Goal: Task Accomplishment & Management: Manage account settings

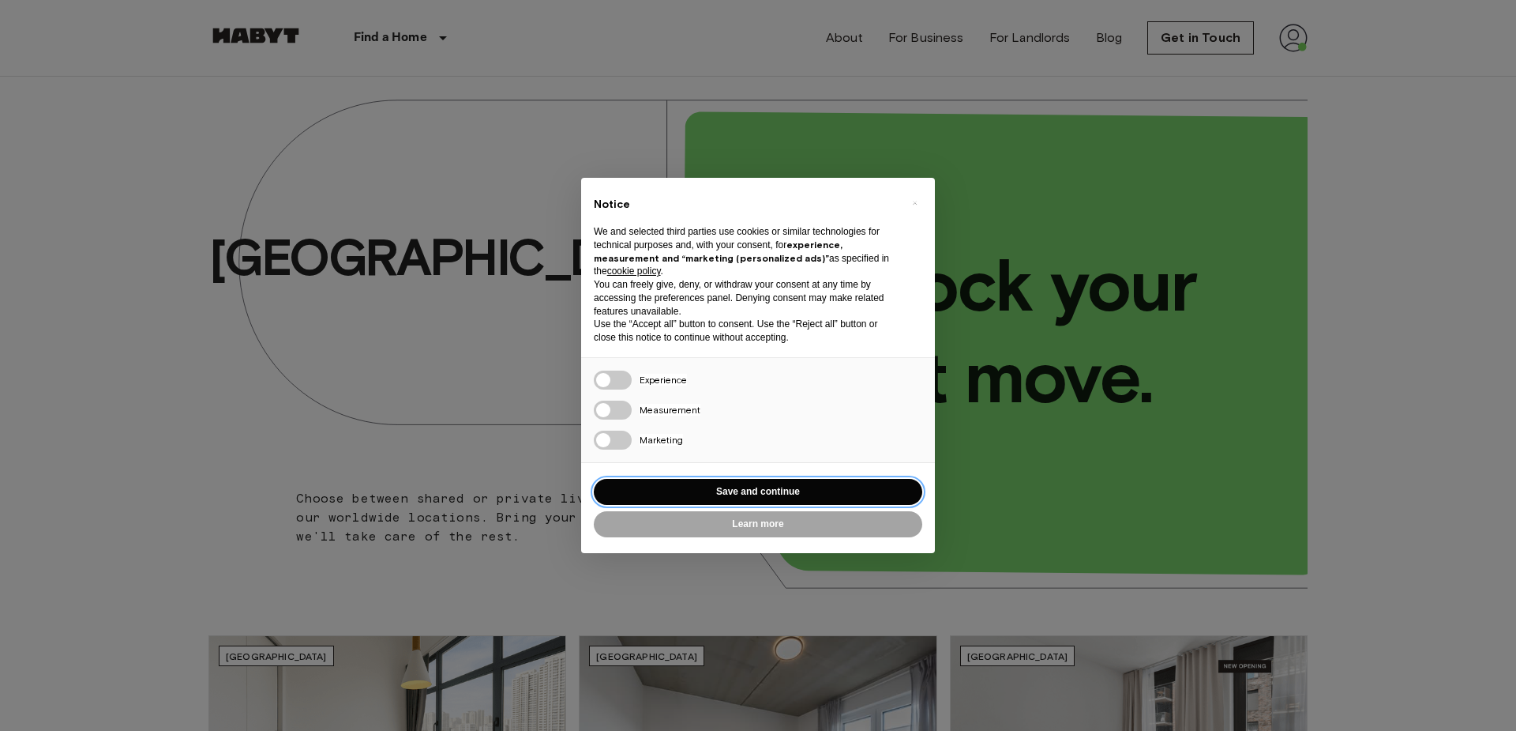
click at [674, 489] on button "Save and continue" at bounding box center [758, 492] width 329 height 26
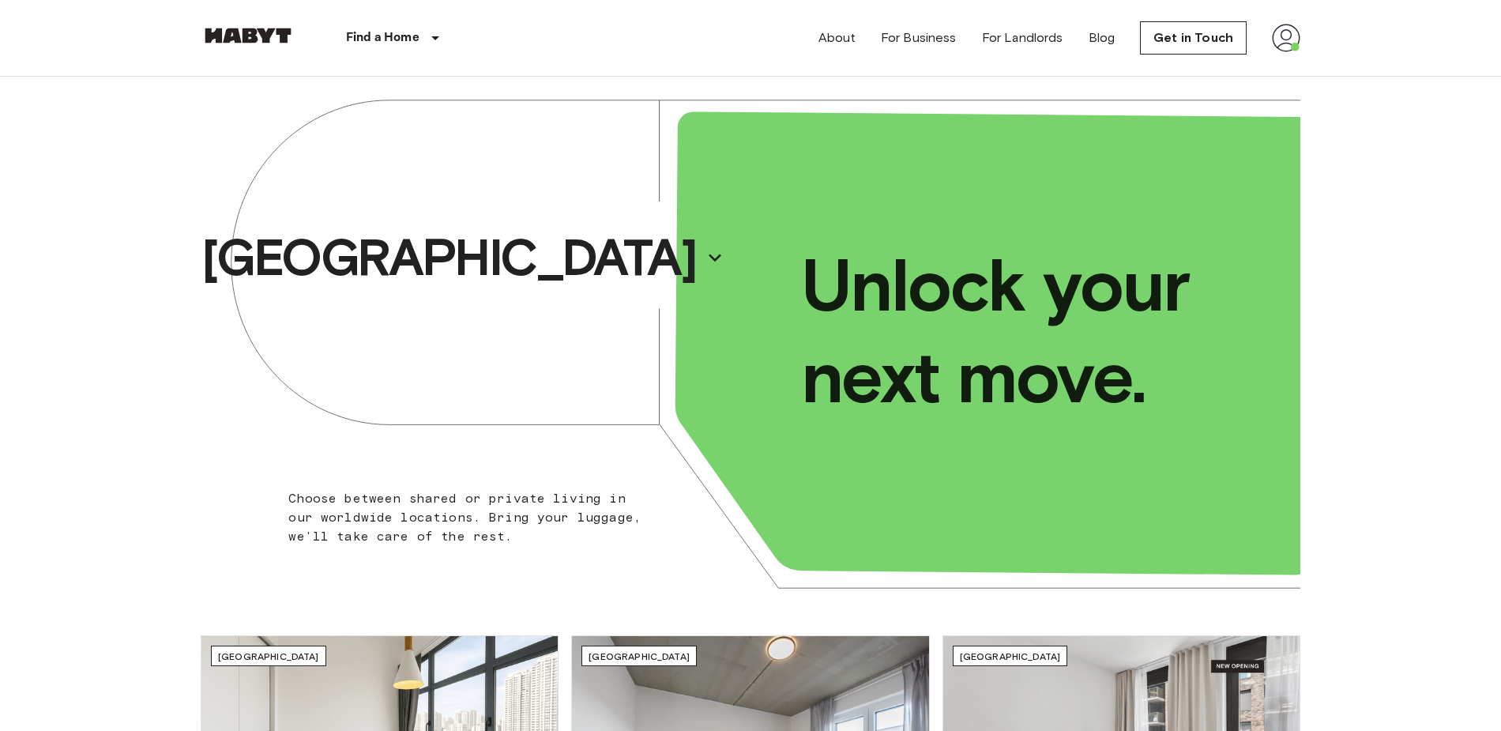
click at [1277, 39] on img at bounding box center [1285, 38] width 28 height 28
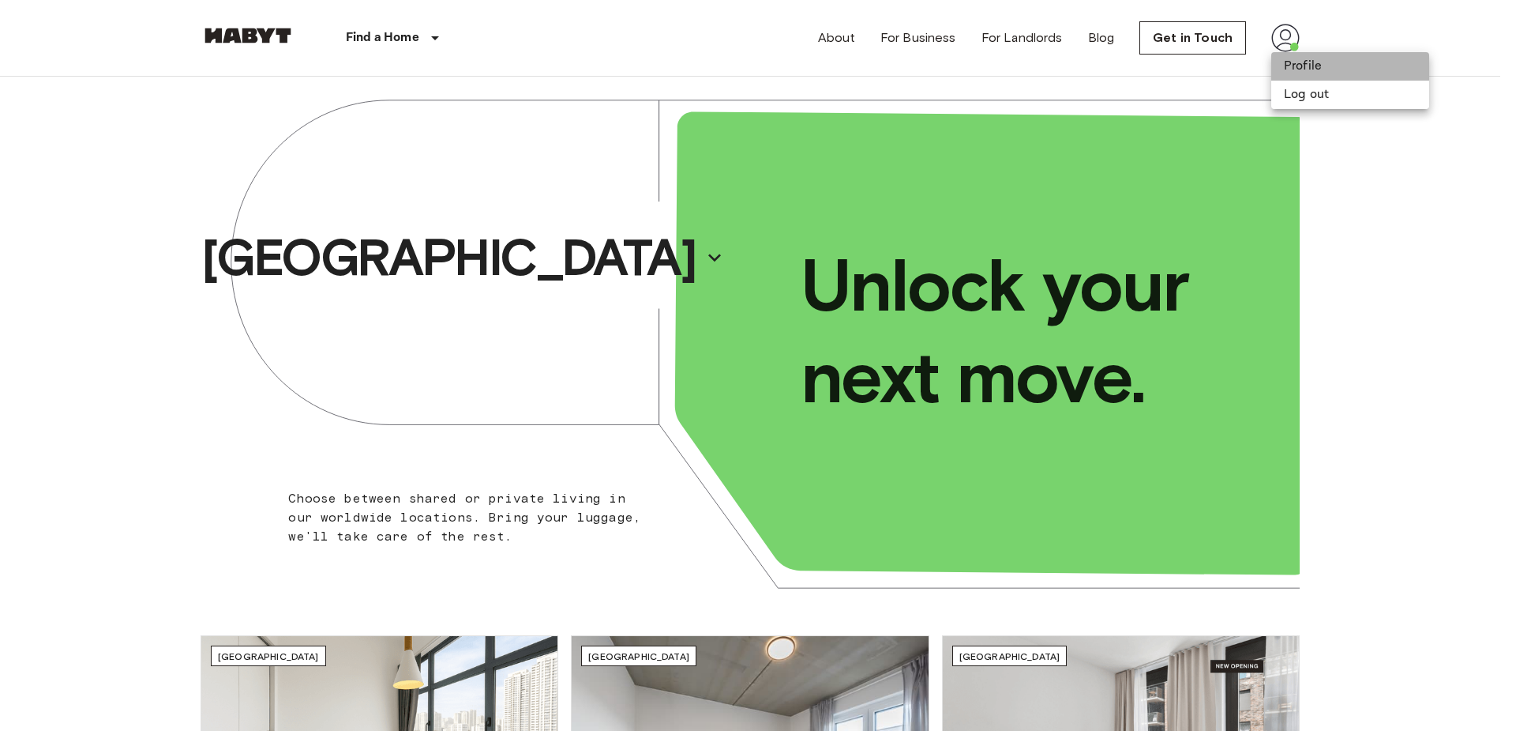
click at [1307, 67] on li "Profile" at bounding box center [1350, 66] width 158 height 28
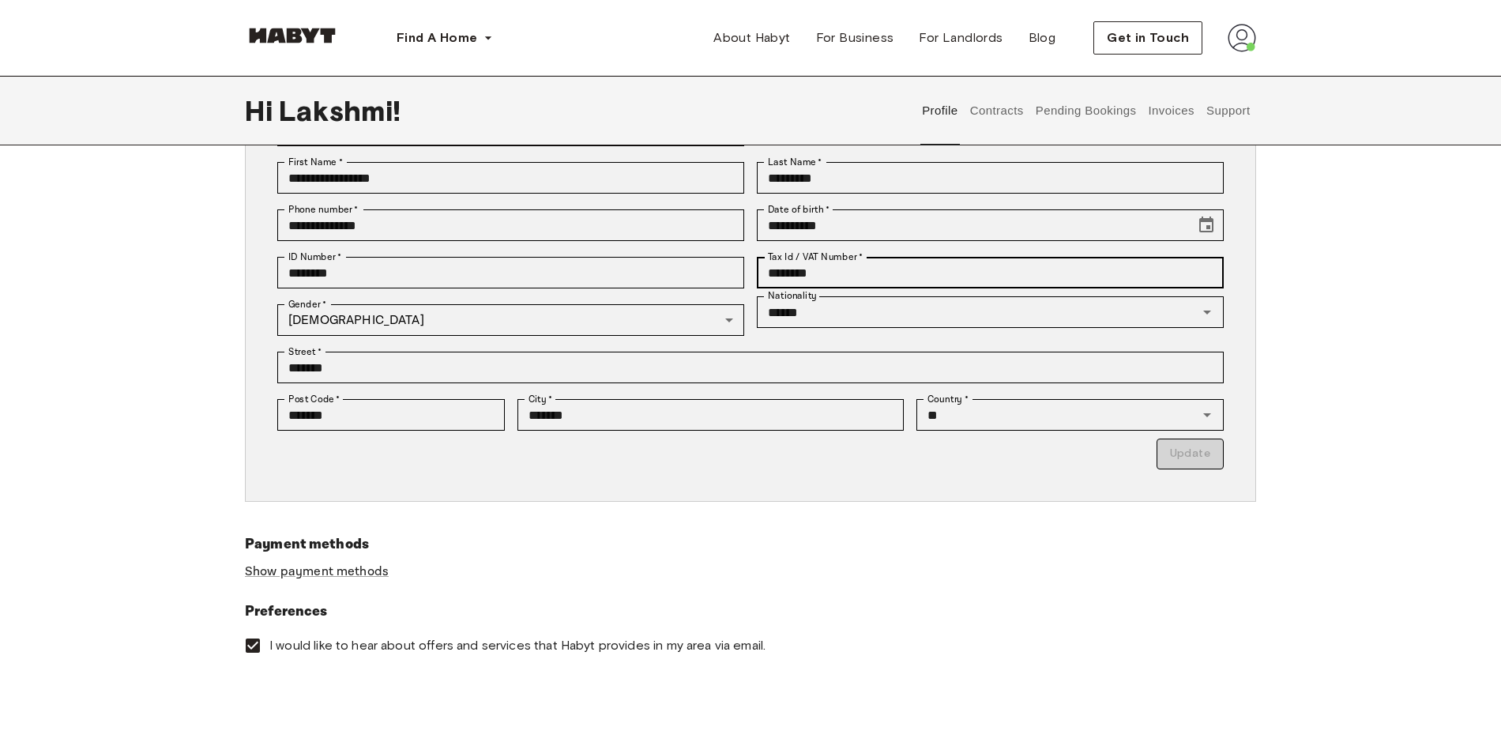
scroll to position [158, 0]
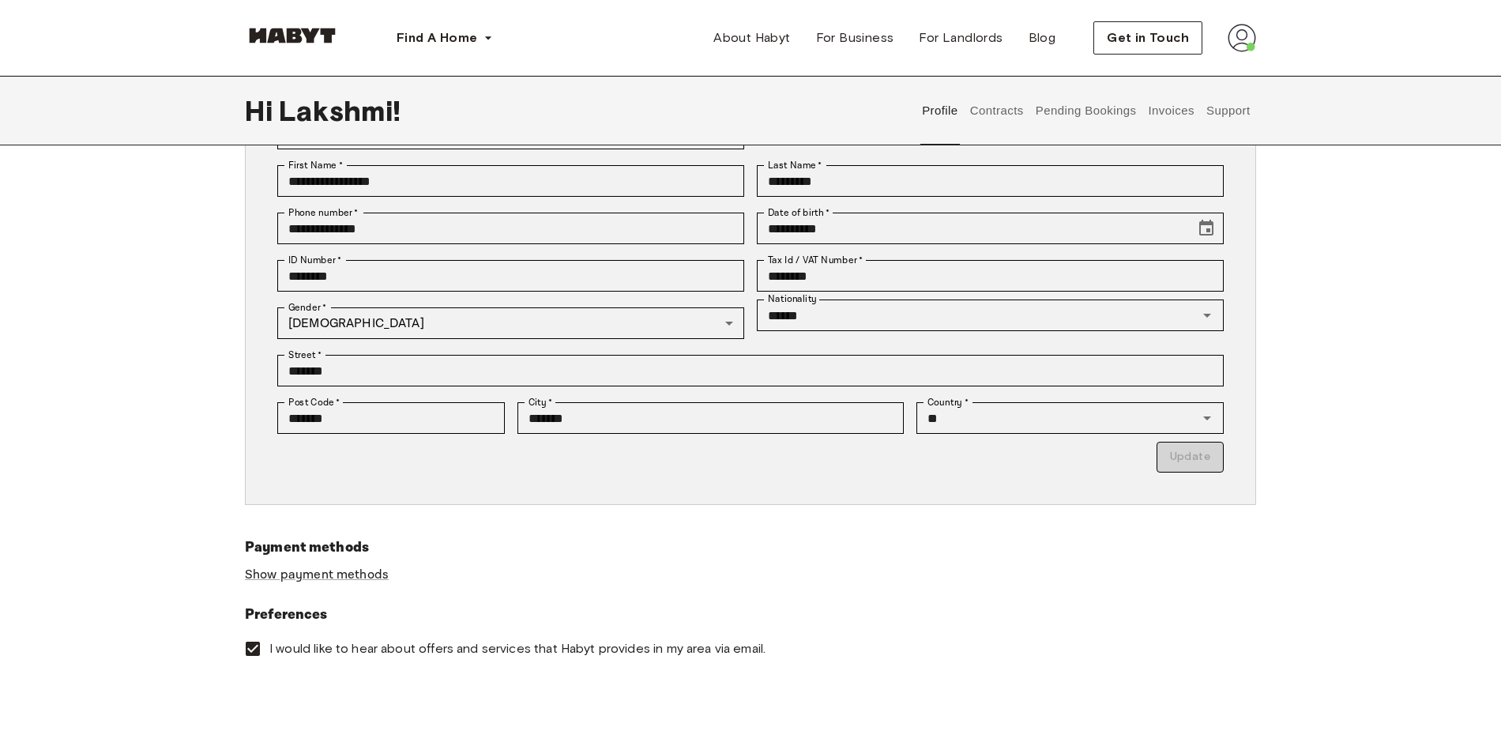
click at [998, 123] on button "Contracts" at bounding box center [996, 110] width 58 height 69
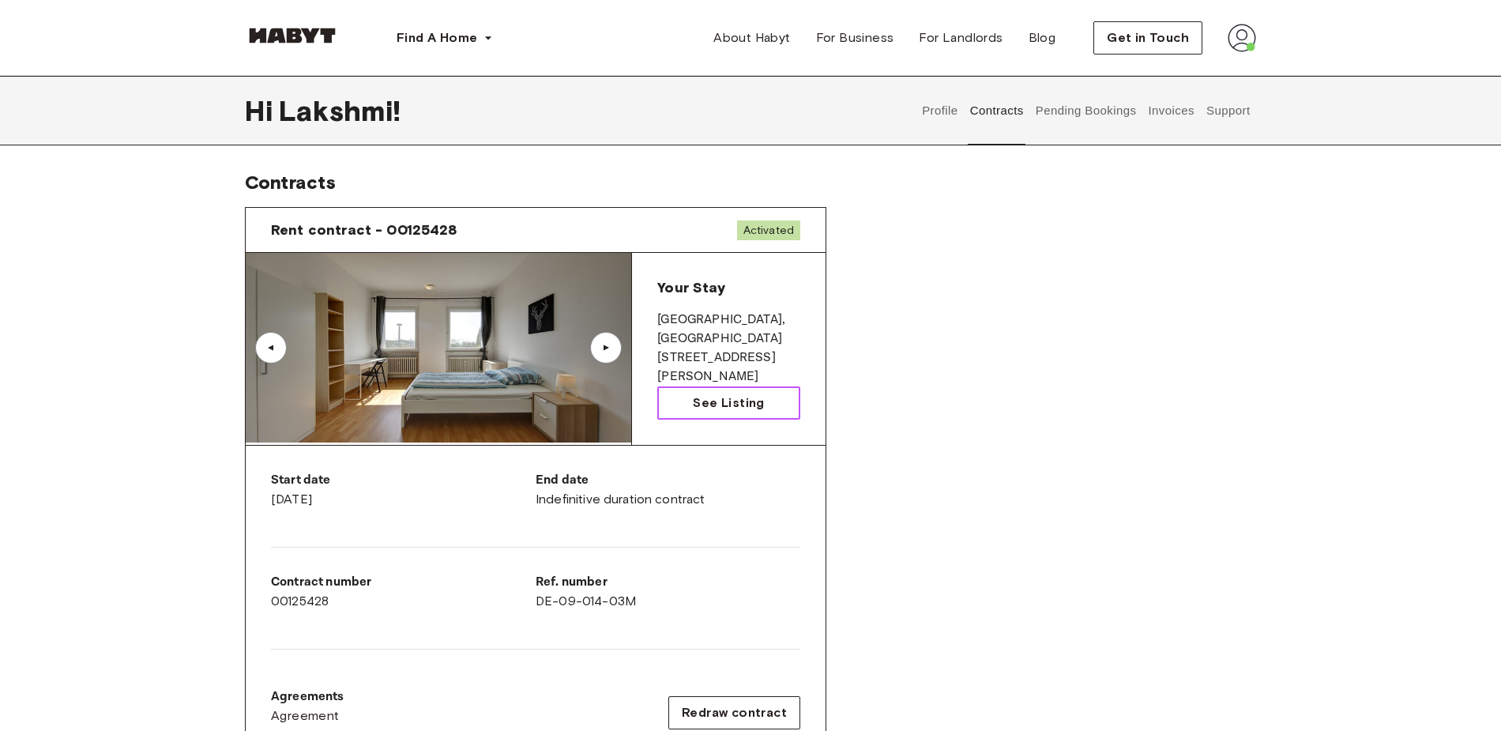
click at [696, 393] on span "See Listing" at bounding box center [728, 402] width 71 height 19
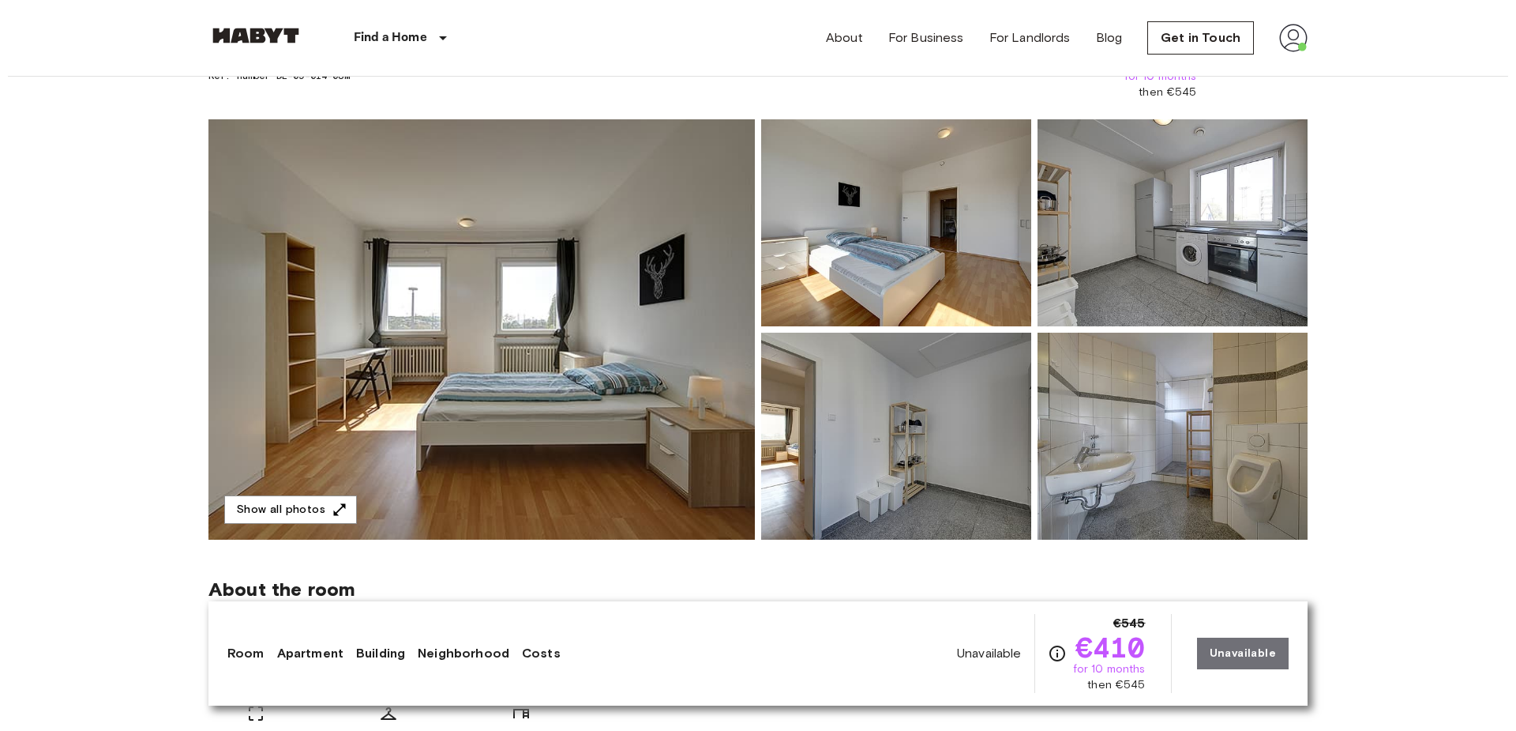
scroll to position [102, 0]
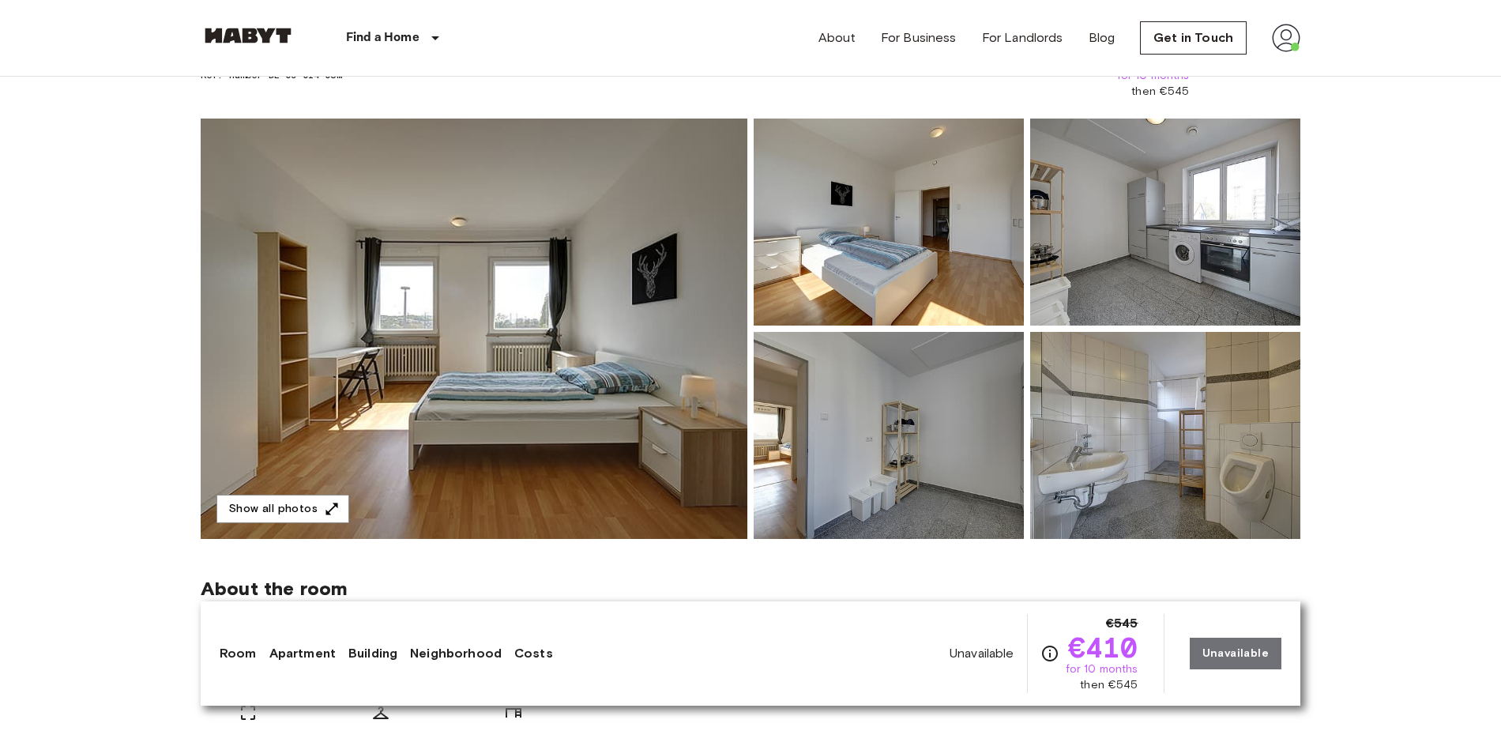
click at [653, 360] on img at bounding box center [474, 328] width 547 height 420
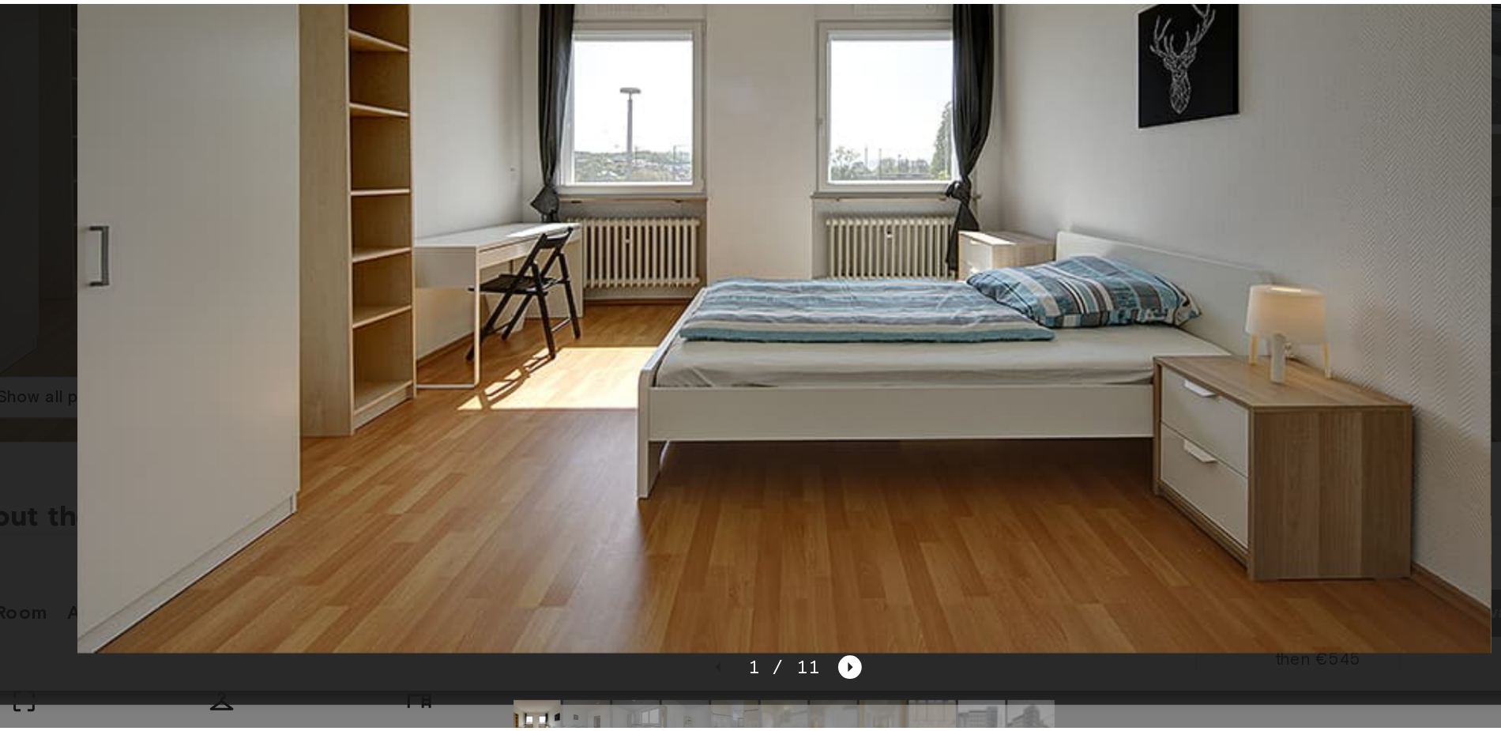
scroll to position [100, 0]
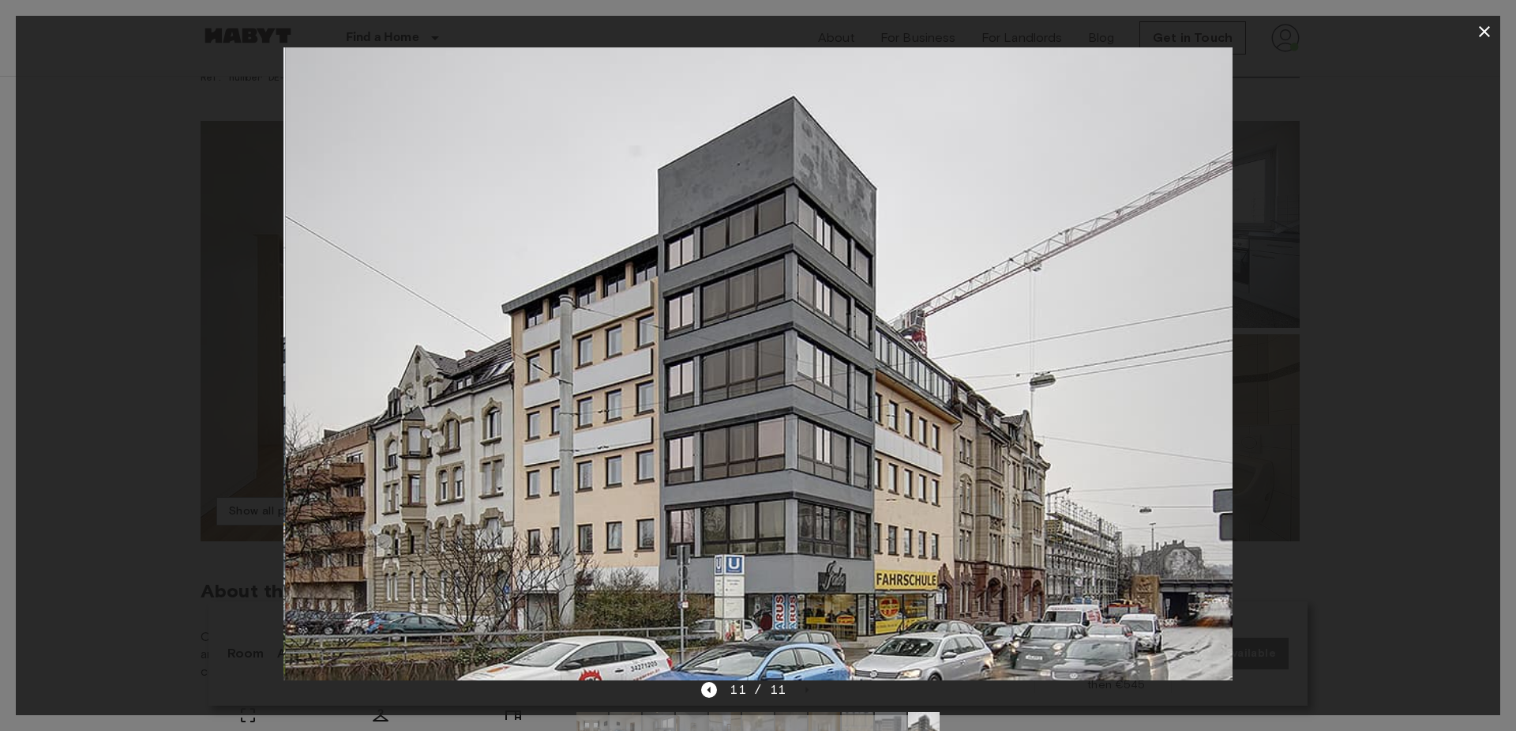
click at [1297, 429] on div at bounding box center [758, 363] width 1485 height 633
click at [1481, 30] on icon "button" at bounding box center [1484, 31] width 19 height 19
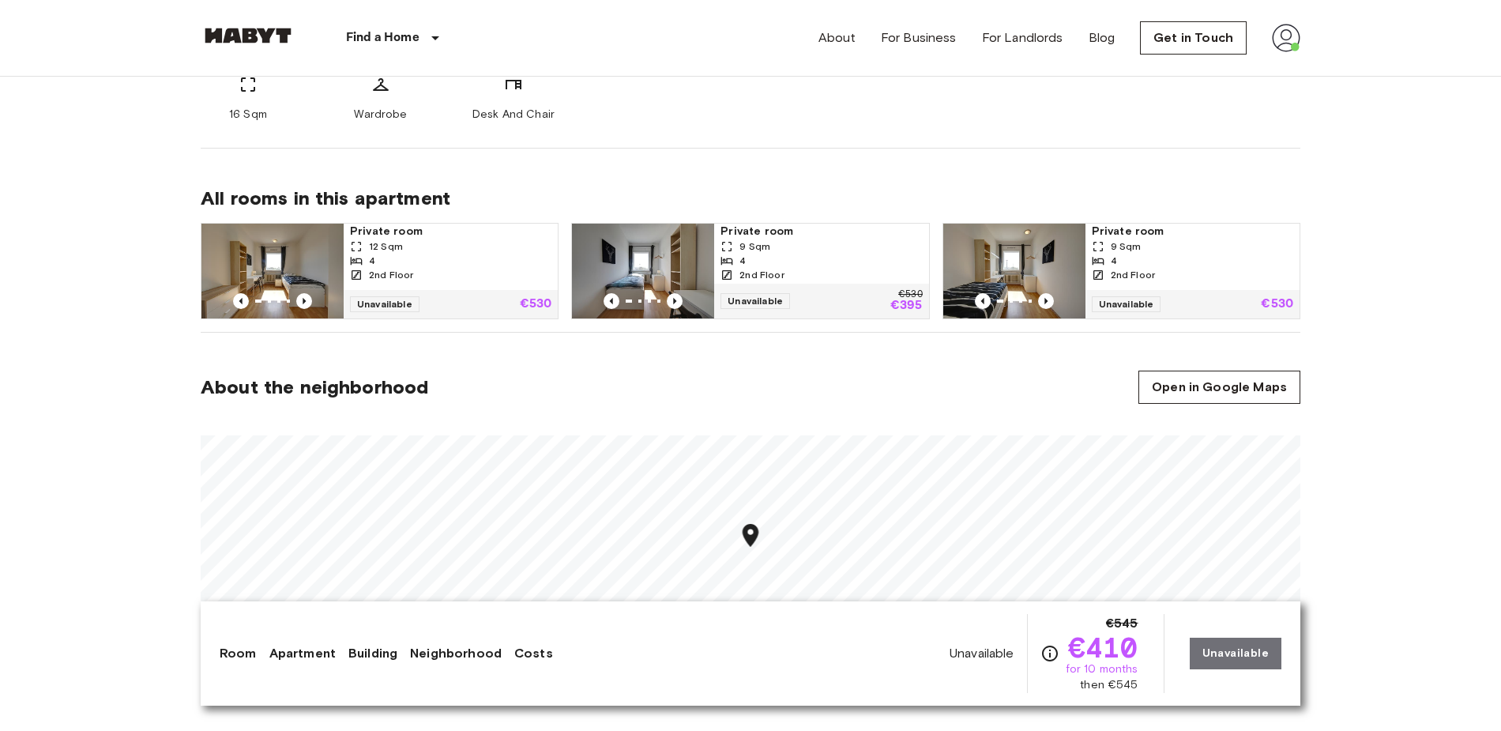
scroll to position [749, 0]
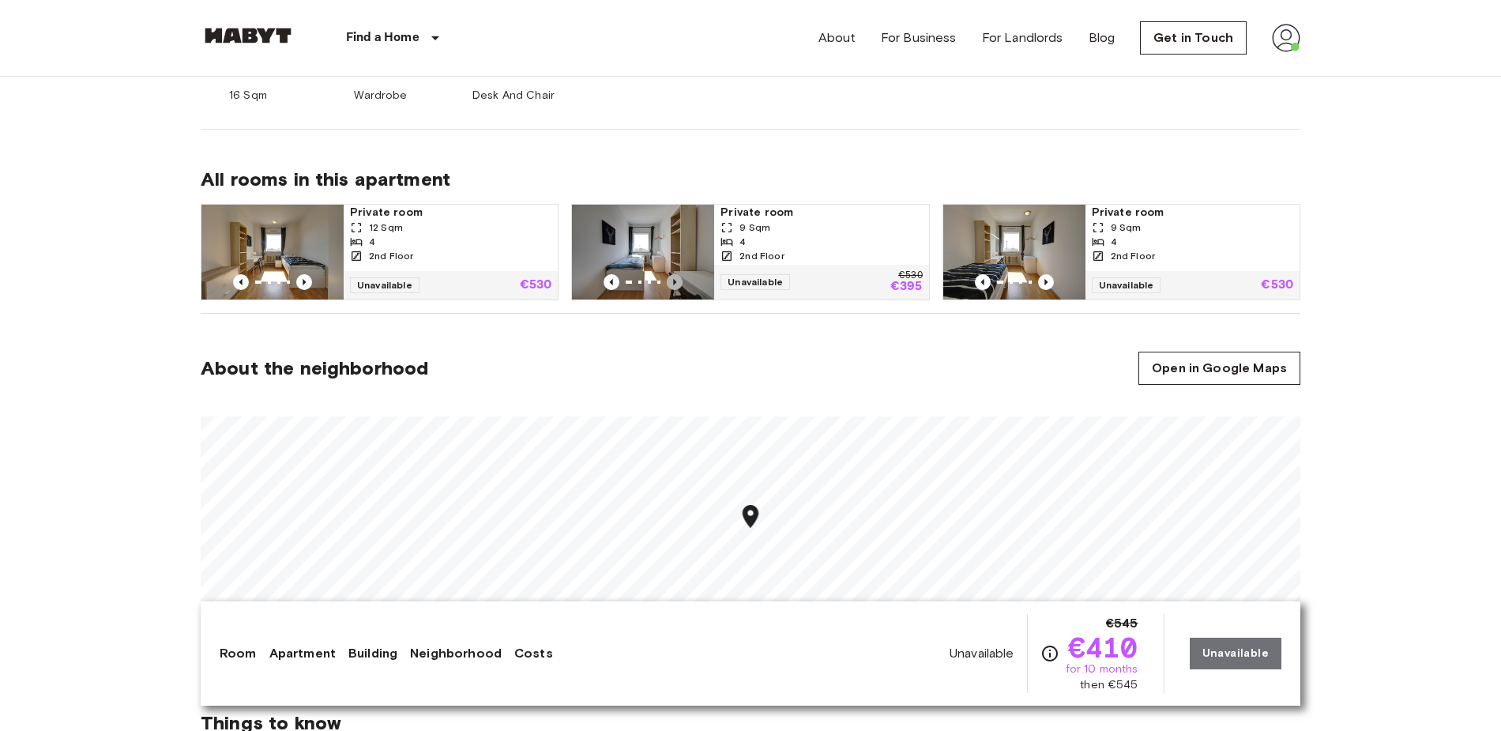
click at [670, 280] on icon "Previous image" at bounding box center [675, 282] width 16 height 16
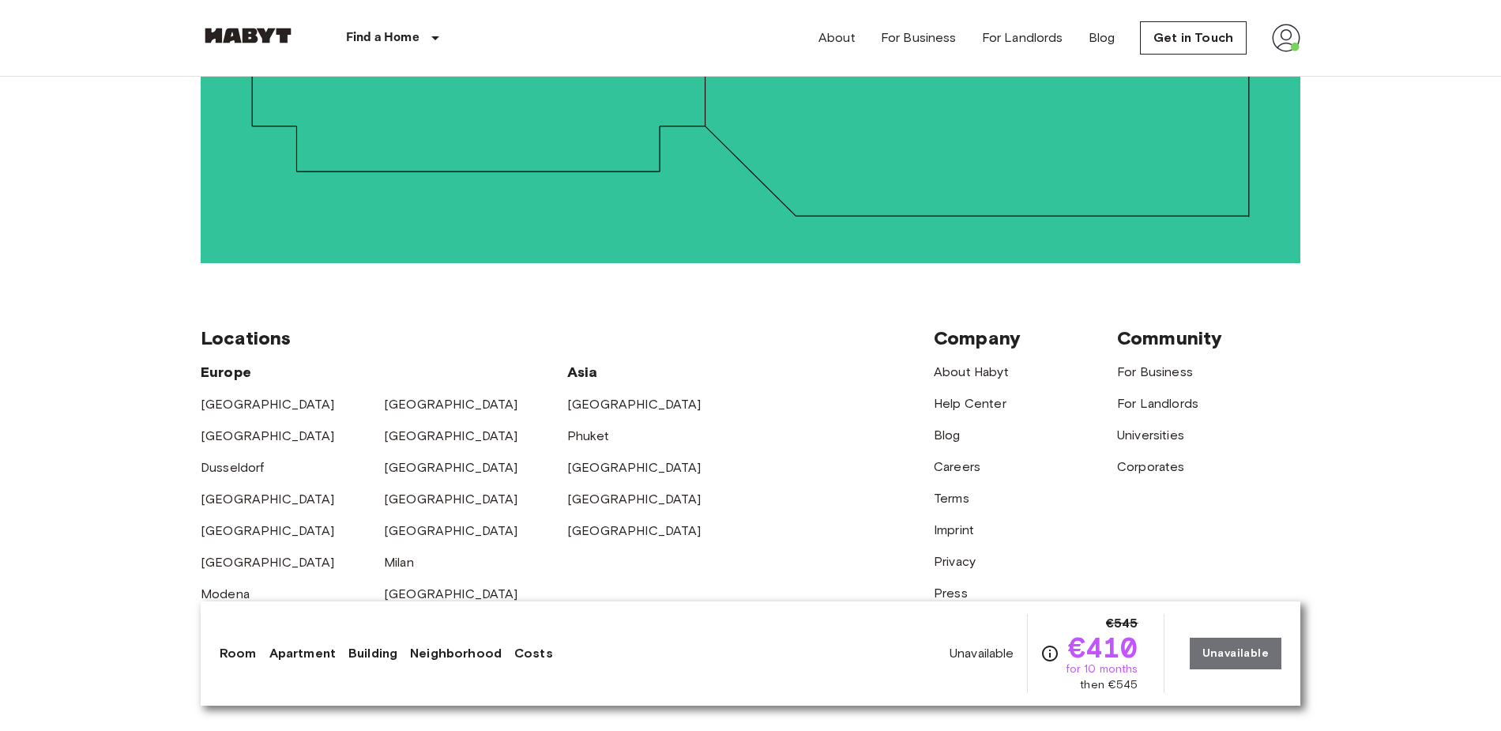
scroll to position [3379, 0]
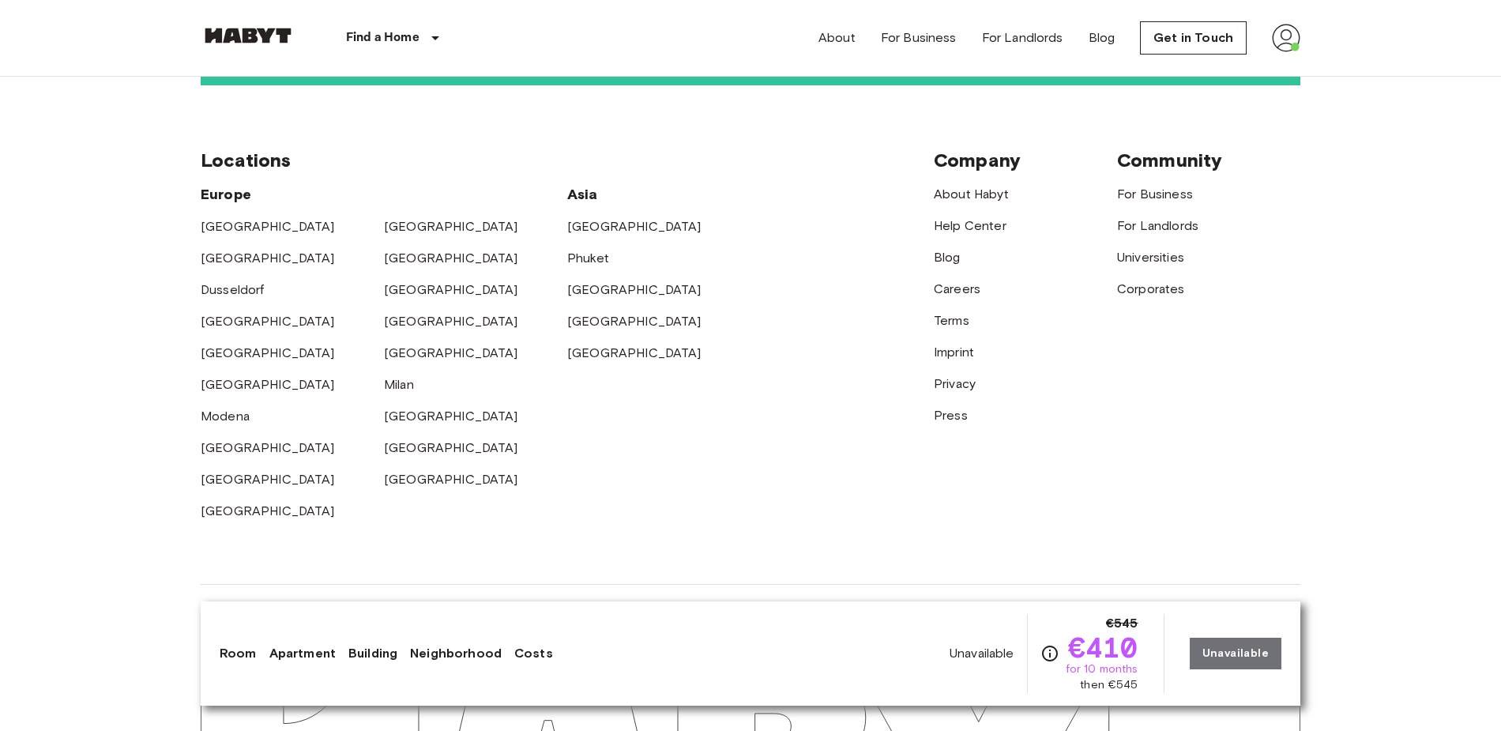
click at [1291, 25] on img at bounding box center [1285, 38] width 28 height 28
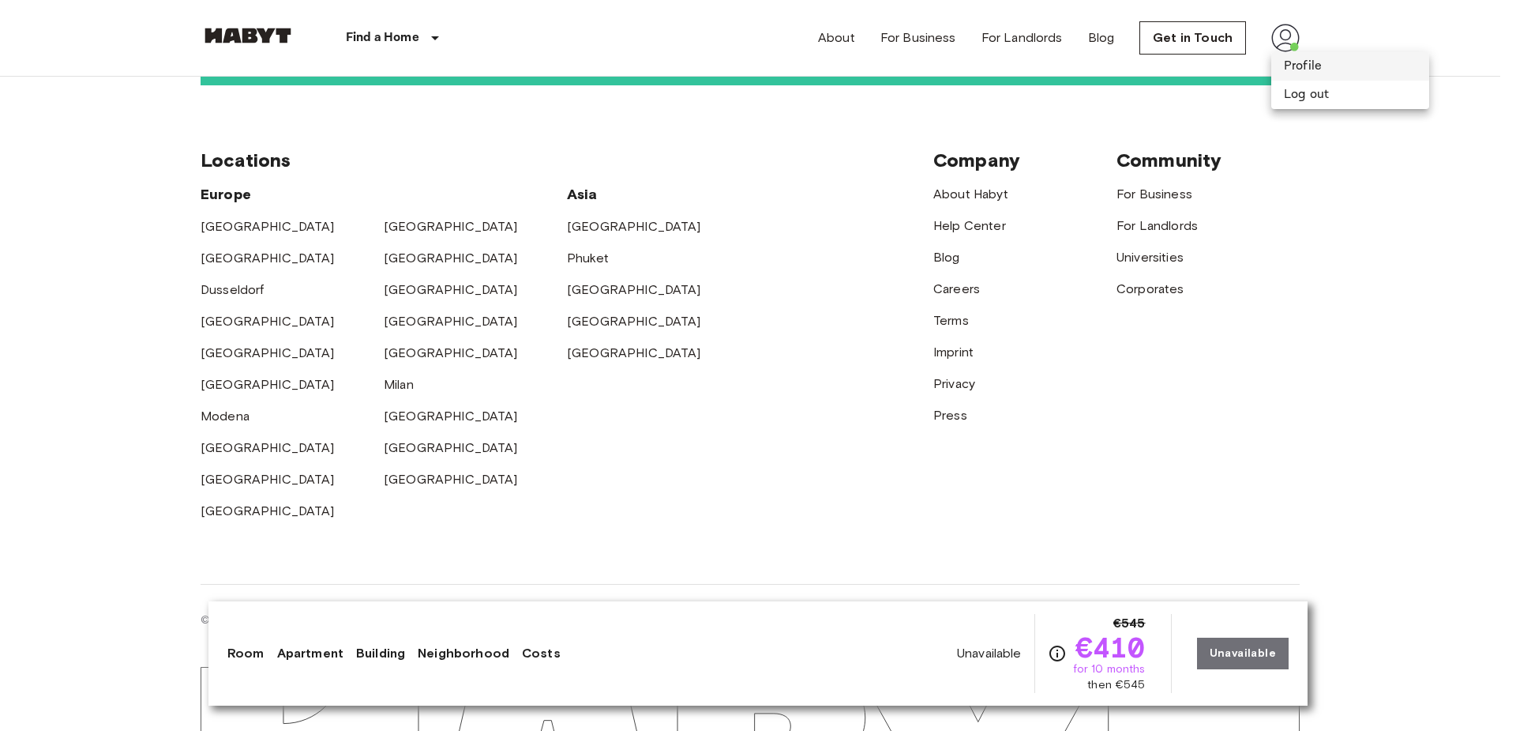
click at [1310, 61] on li "Profile" at bounding box center [1350, 66] width 158 height 28
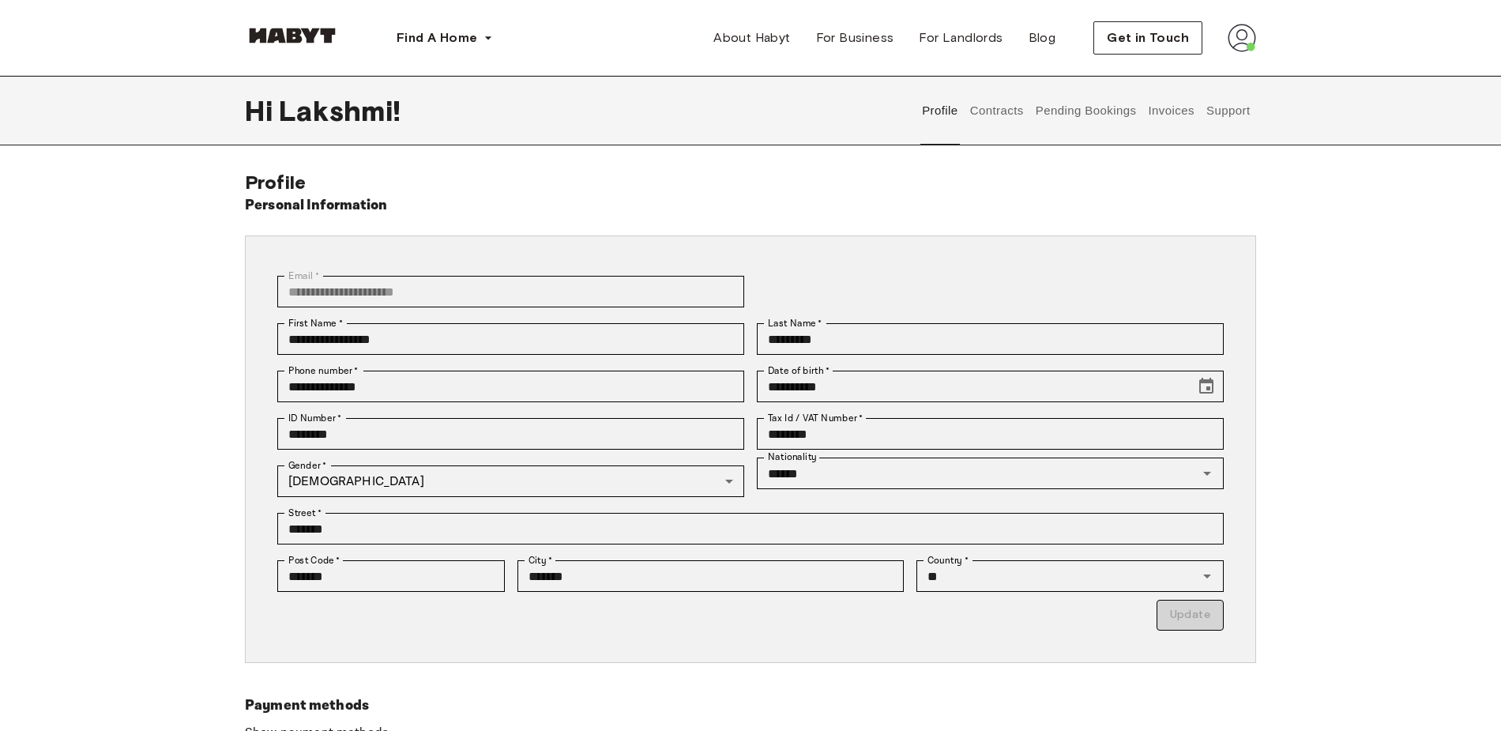
click at [1070, 97] on button "Pending Bookings" at bounding box center [1085, 110] width 105 height 69
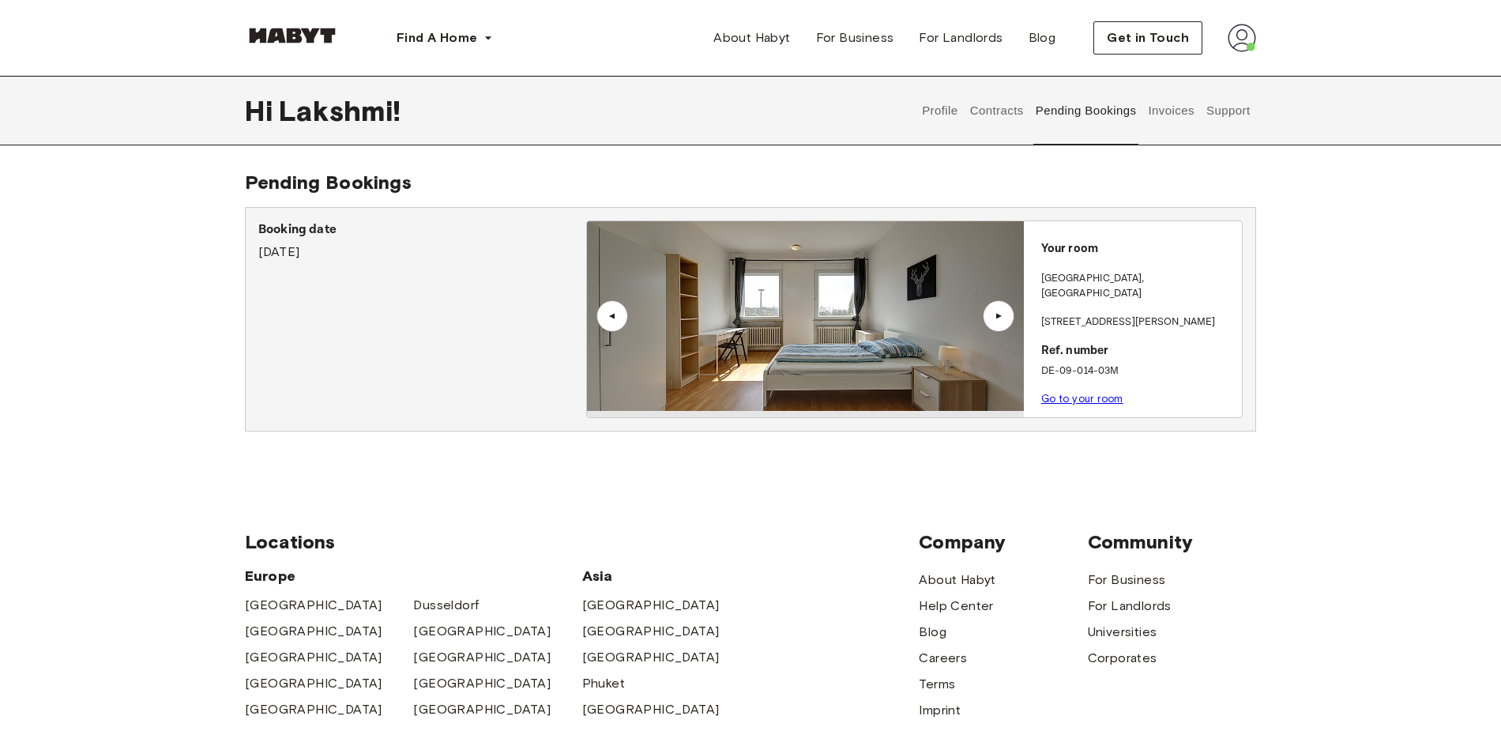
click at [994, 107] on button "Contracts" at bounding box center [996, 110] width 58 height 69
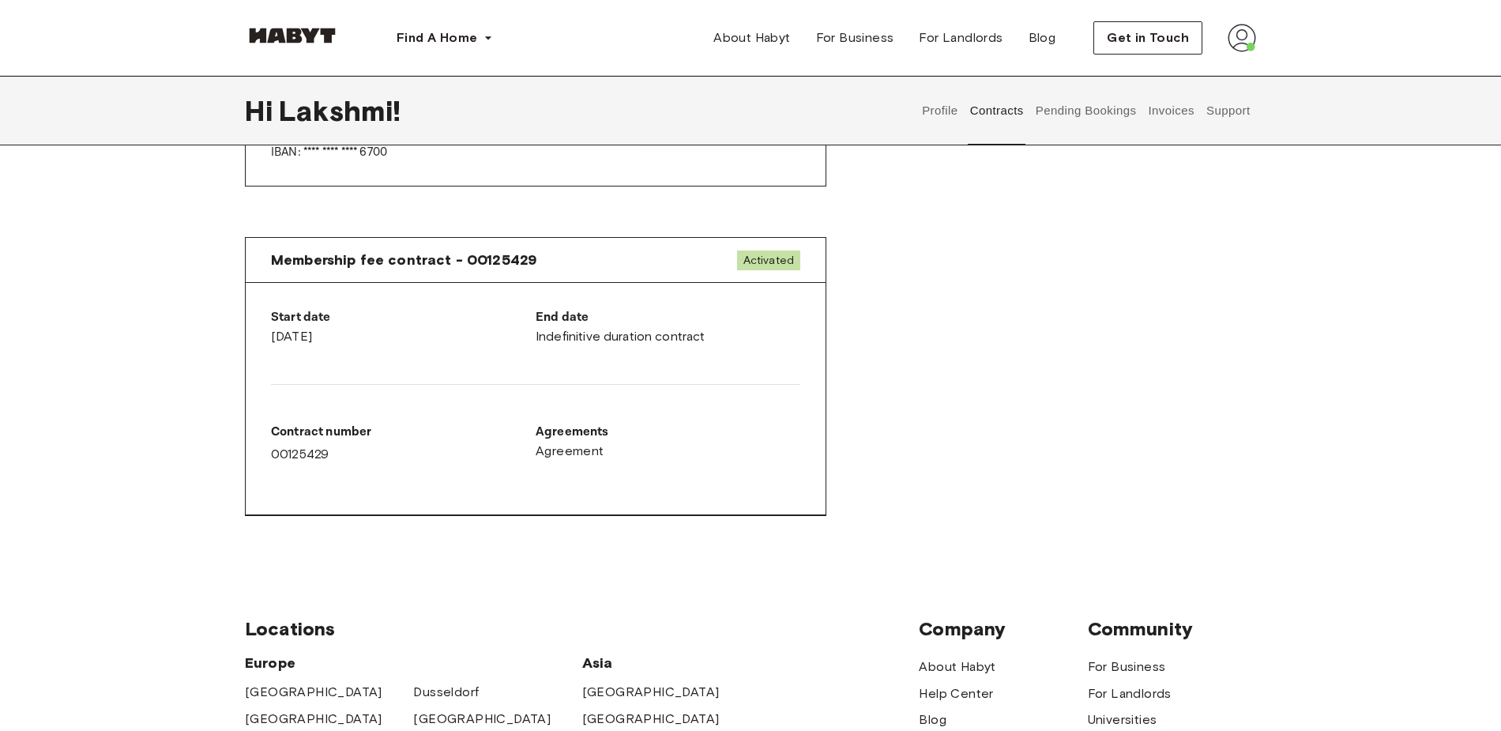
scroll to position [721, 0]
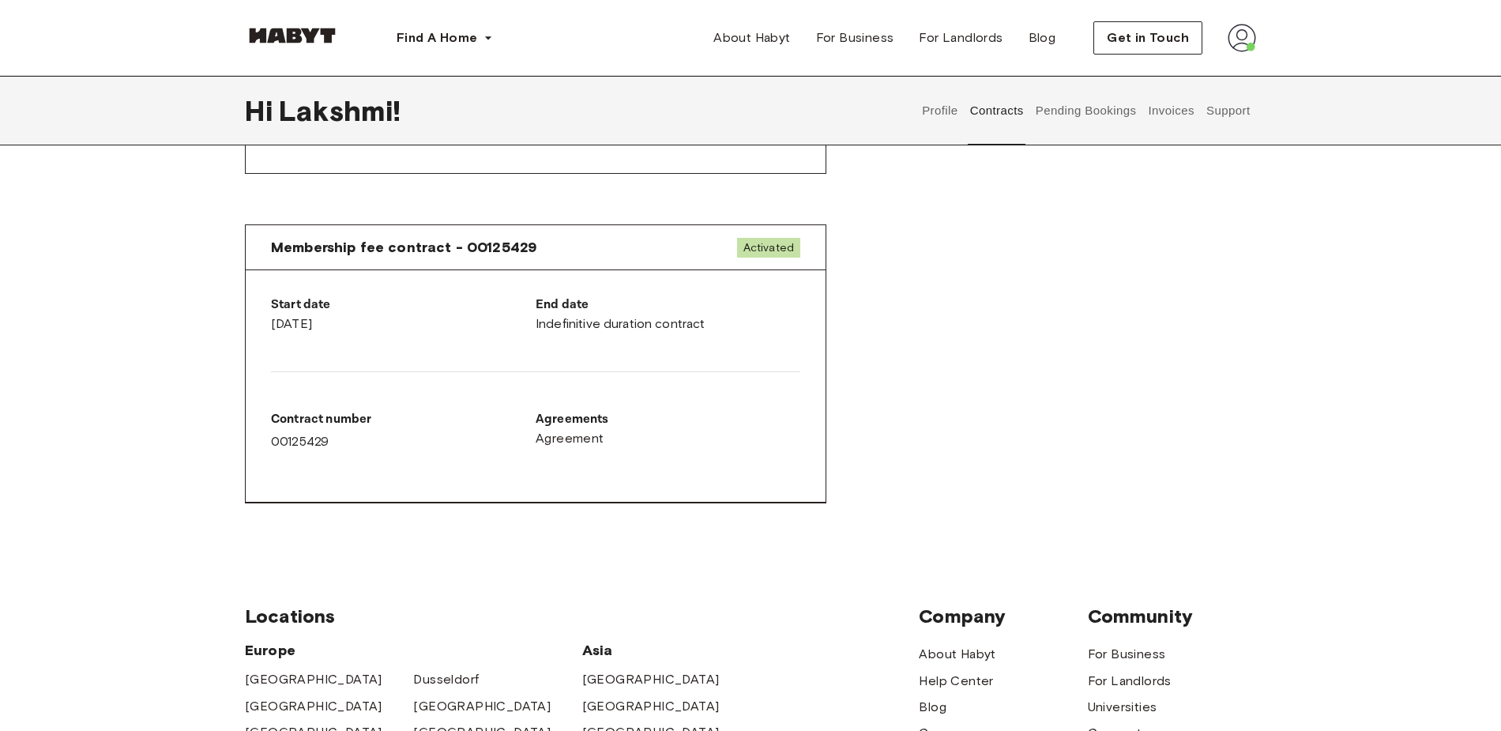
click at [1168, 110] on button "Invoices" at bounding box center [1171, 110] width 50 height 69
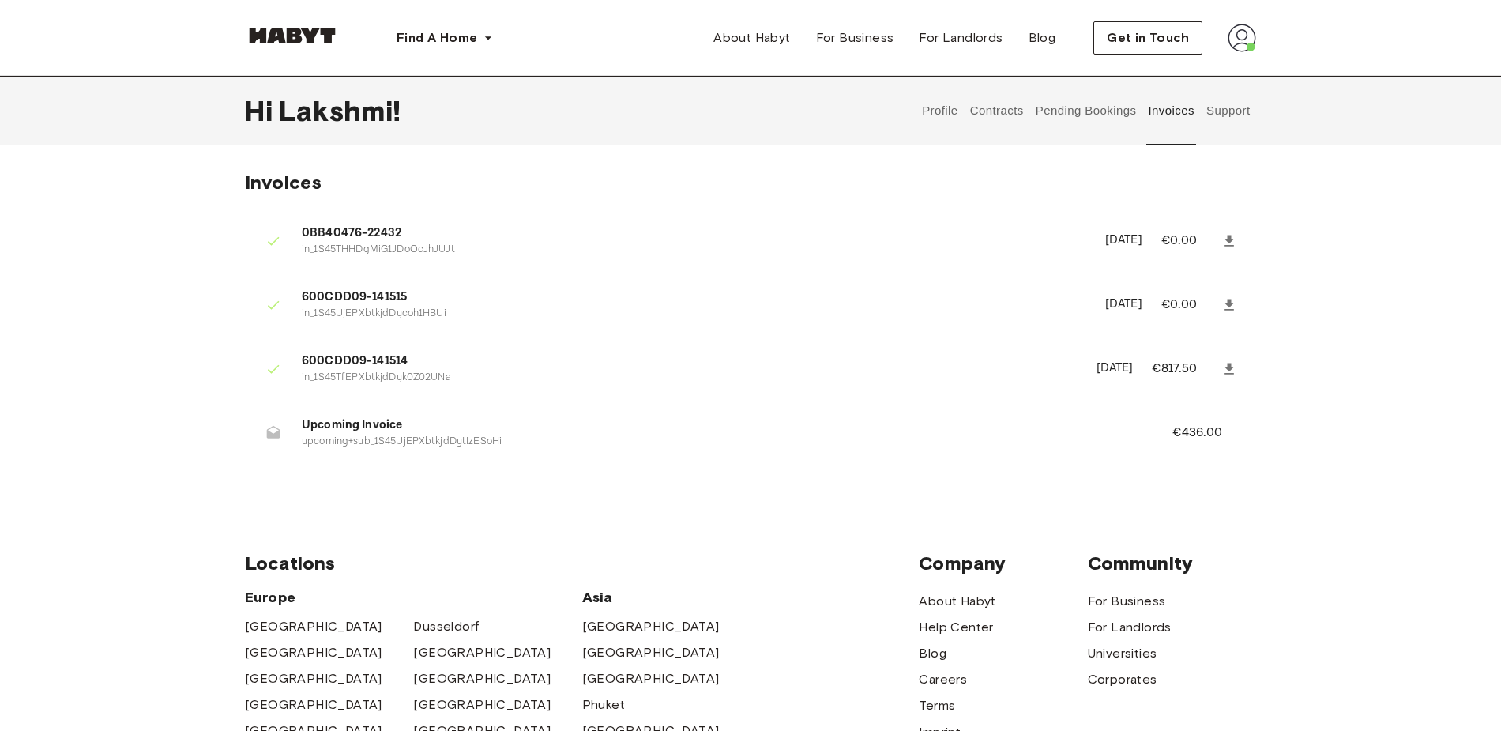
click at [1223, 111] on button "Support" at bounding box center [1228, 110] width 48 height 69
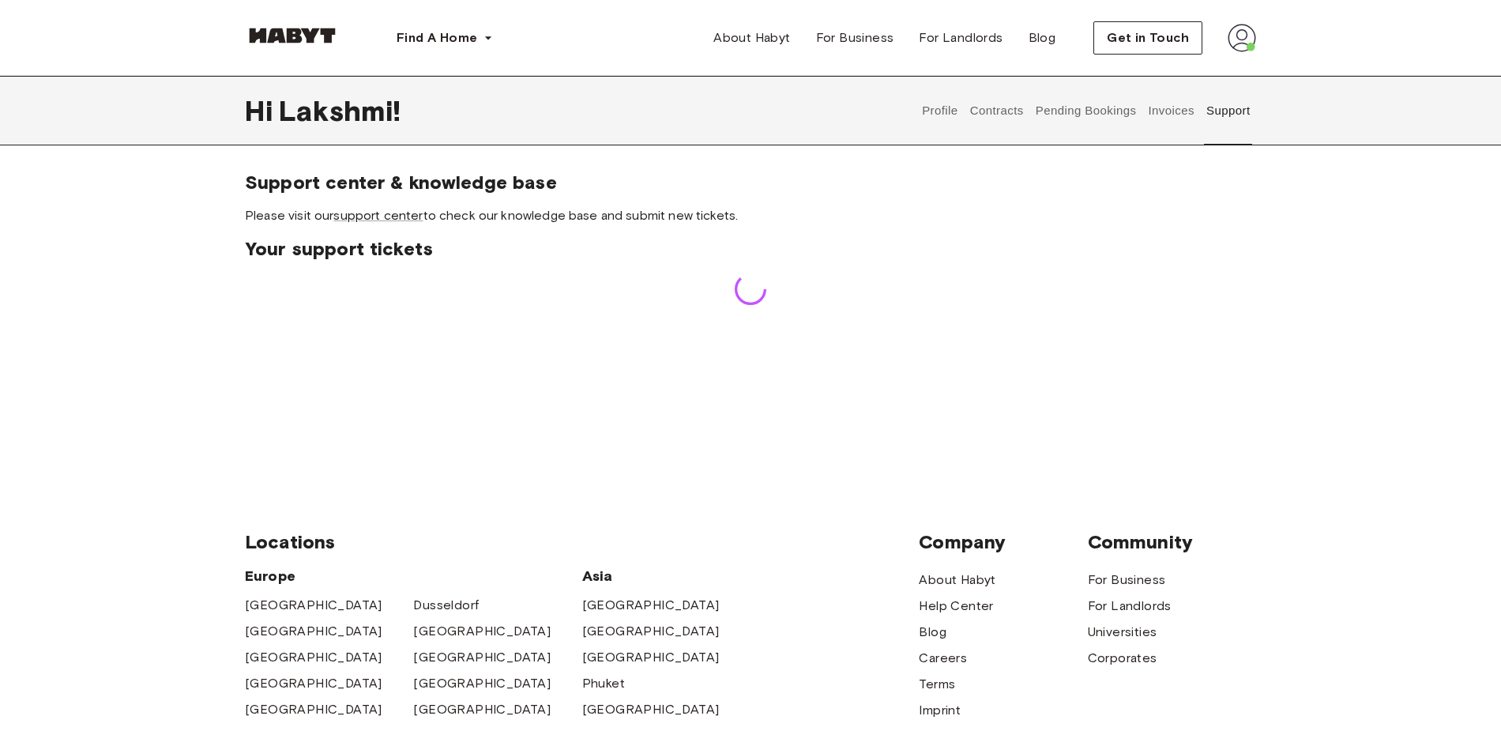
click at [1147, 122] on button "Invoices" at bounding box center [1171, 110] width 50 height 69
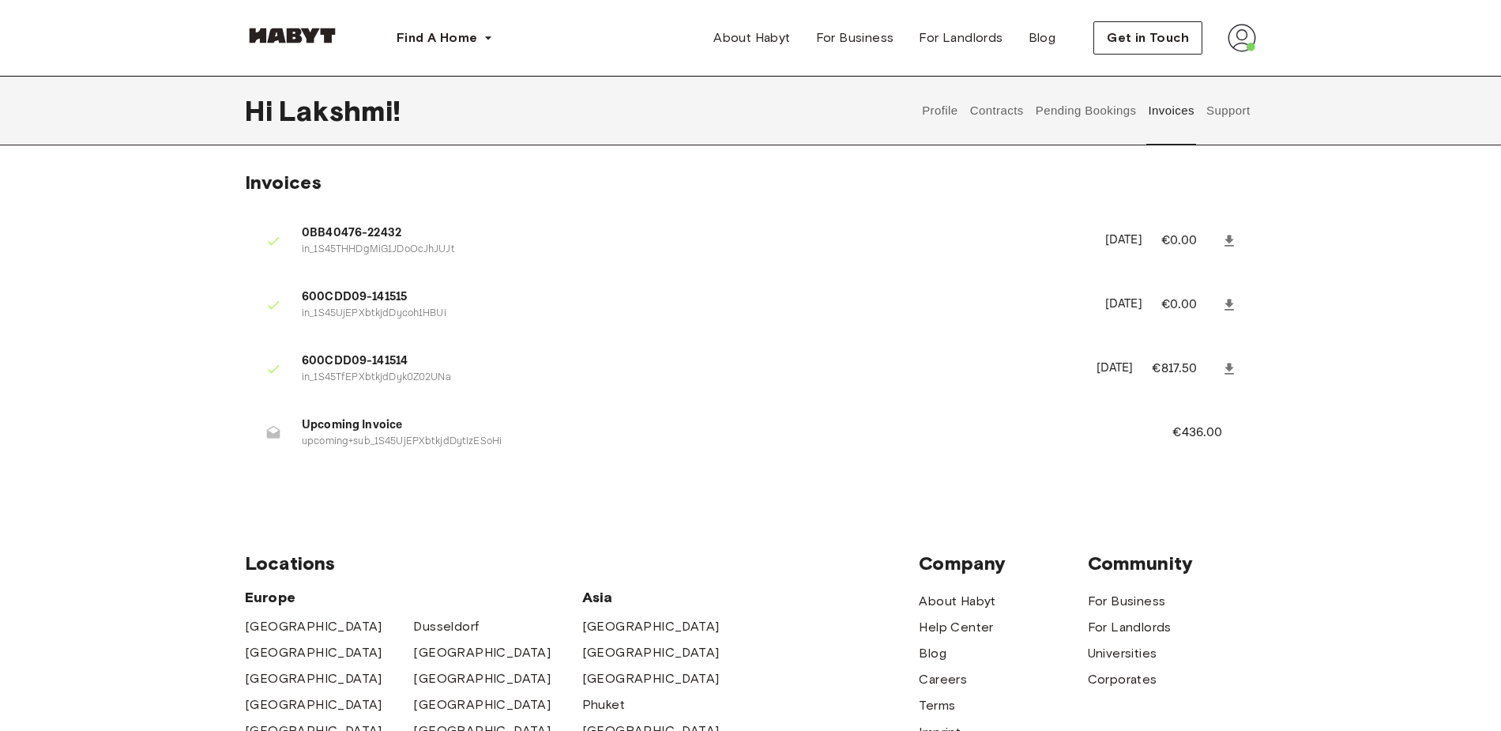
click at [1110, 110] on button "Pending Bookings" at bounding box center [1085, 110] width 105 height 69
